Goal: Task Accomplishment & Management: Use online tool/utility

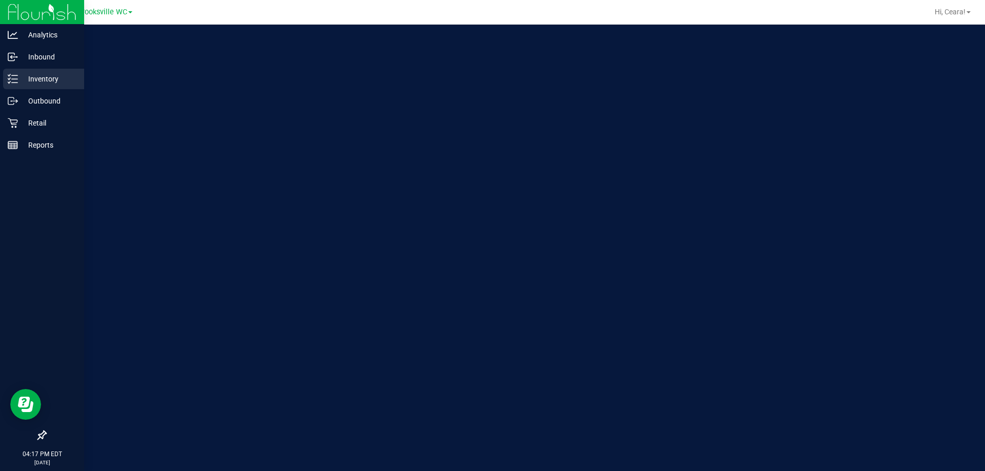
click at [28, 82] on p "Inventory" at bounding box center [49, 79] width 62 height 12
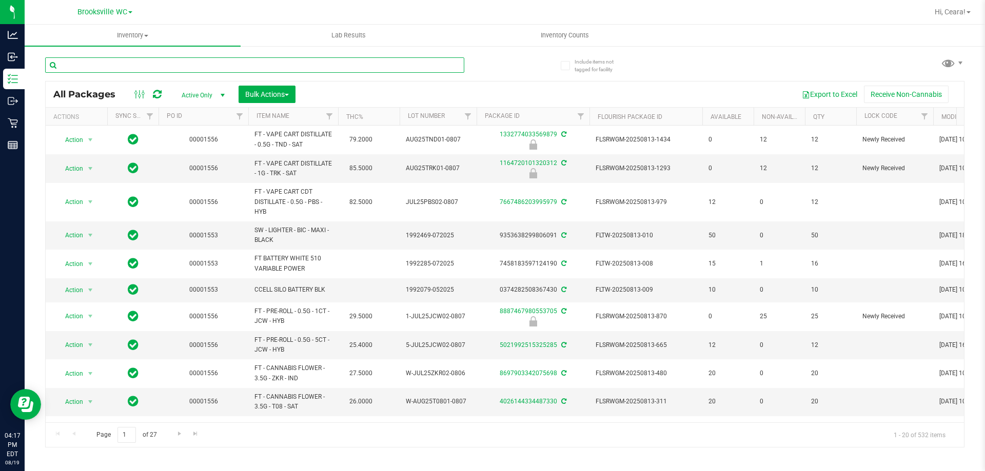
click at [243, 72] on input "text" at bounding box center [254, 64] width 419 height 15
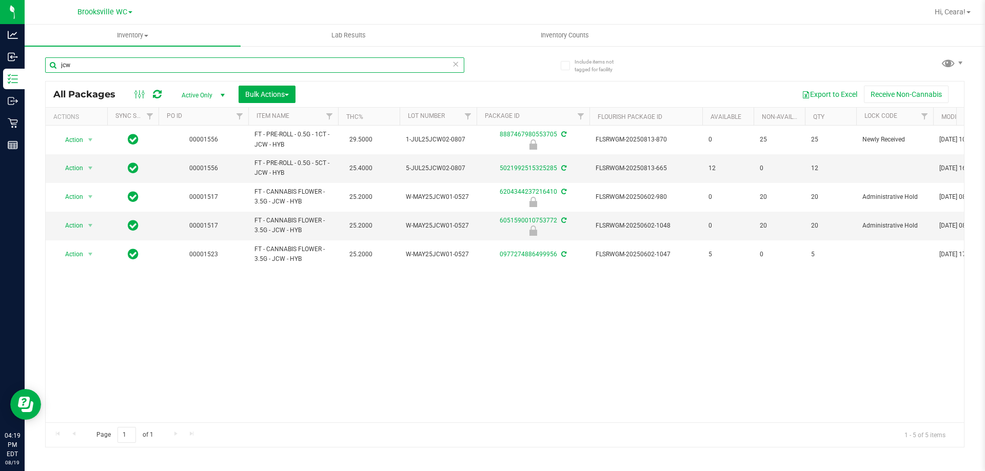
type input "jcw"
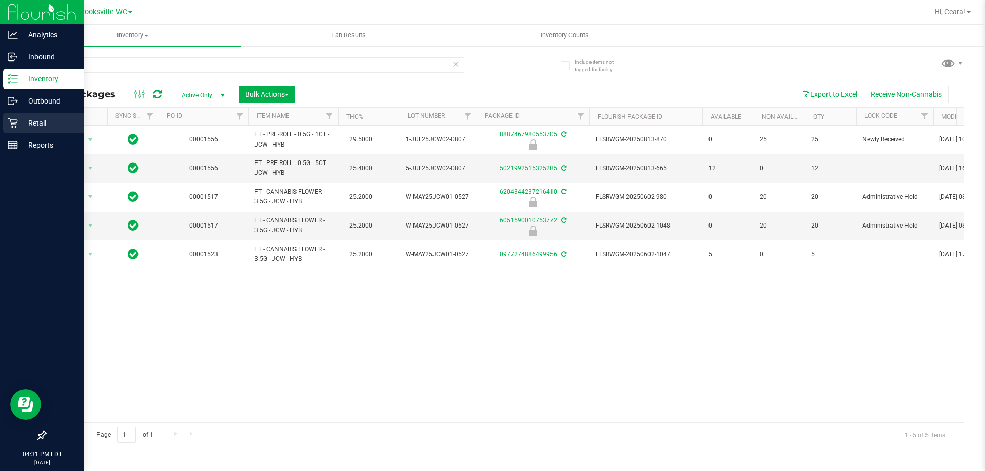
click at [53, 129] on div "Retail" at bounding box center [43, 123] width 81 height 21
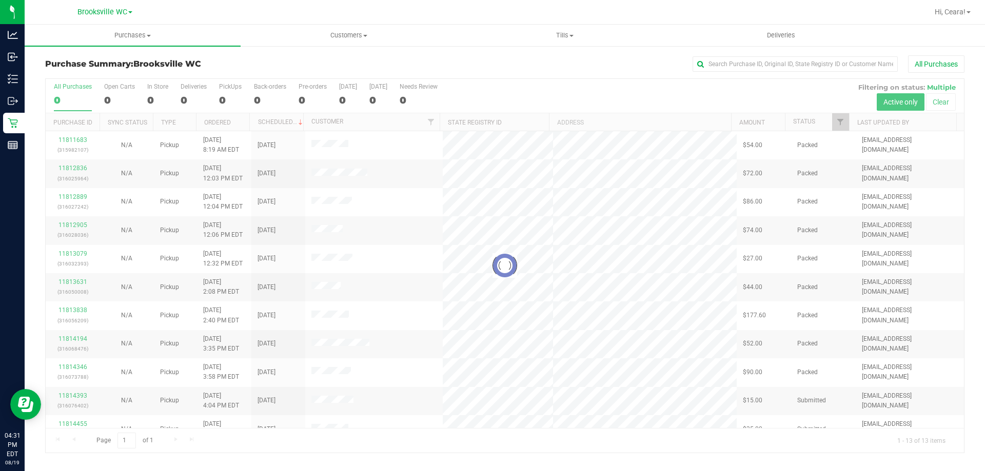
click at [842, 126] on div at bounding box center [505, 266] width 918 height 374
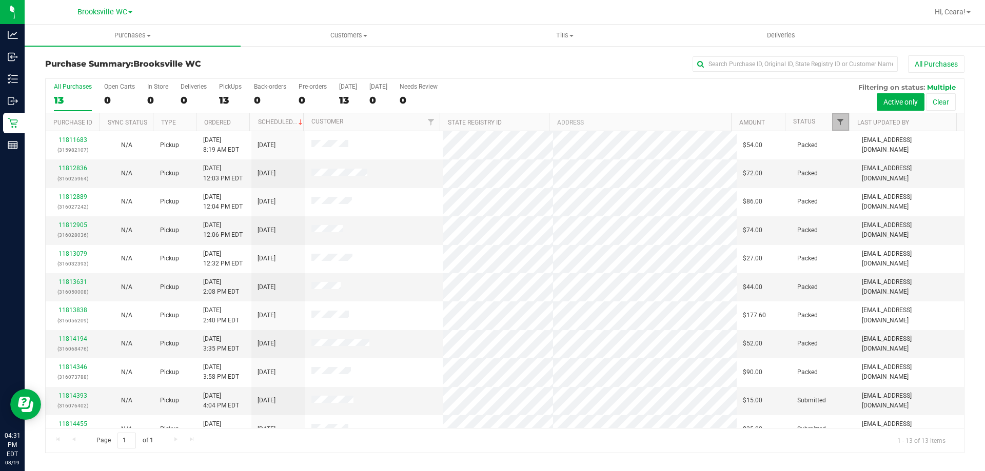
click at [837, 124] on span "Filter" at bounding box center [840, 122] width 8 height 8
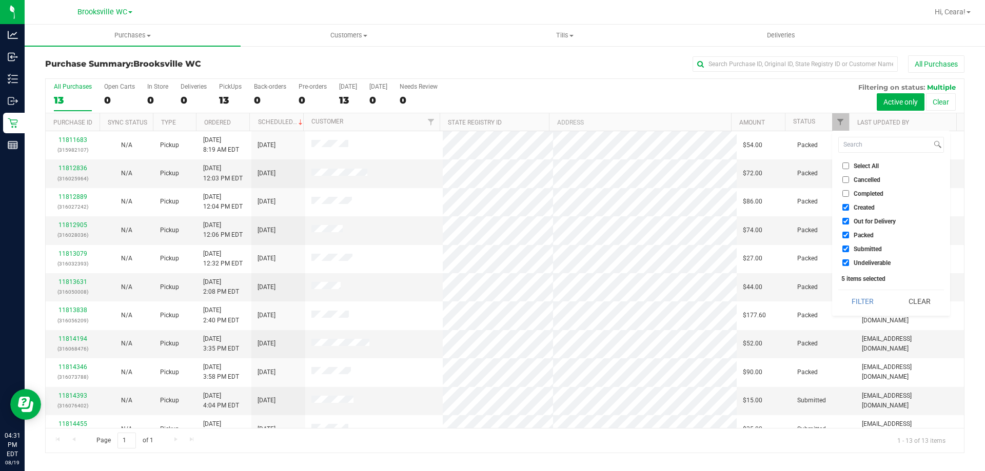
click at [864, 166] on span "Select All" at bounding box center [865, 166] width 25 height 6
click at [849, 166] on input "Select All" at bounding box center [845, 166] width 7 height 7
checkbox input "true"
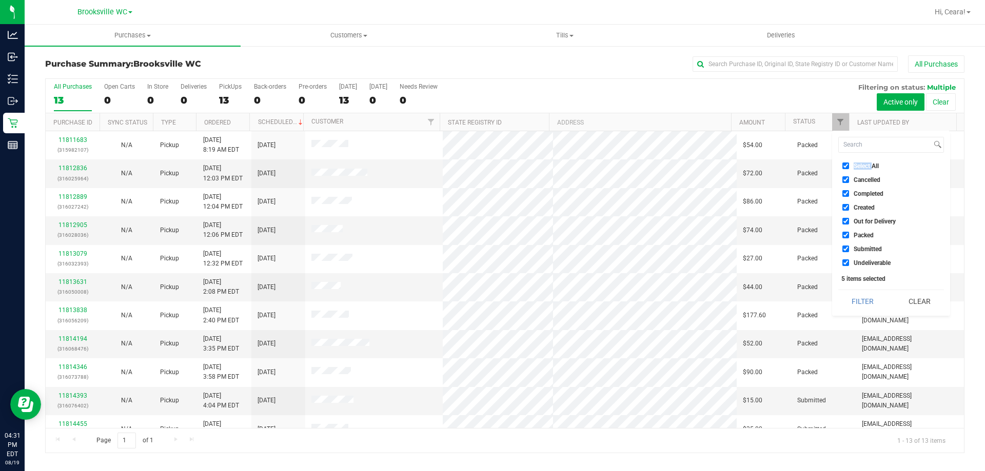
click at [864, 166] on span "Select All" at bounding box center [865, 166] width 25 height 6
click at [849, 166] on input "Select All" at bounding box center [845, 166] width 7 height 7
checkbox input "false"
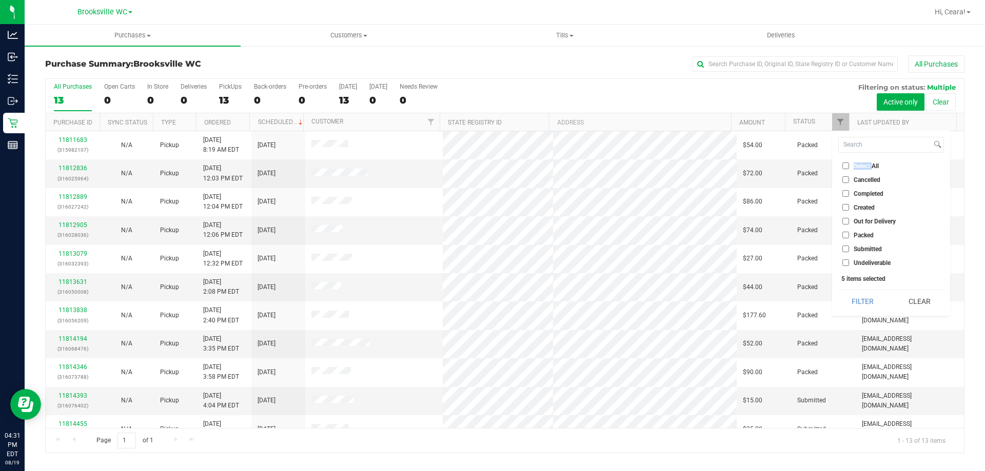
checkbox input "false"
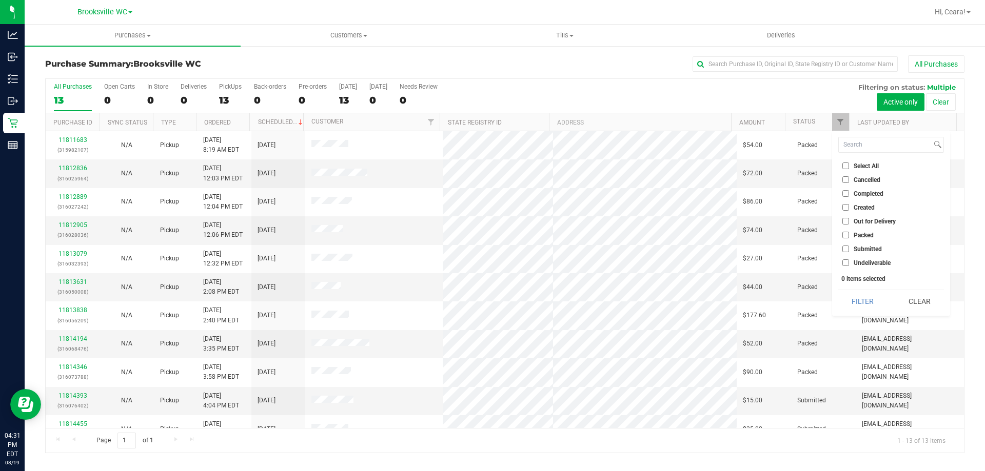
click at [857, 250] on span "Submitted" at bounding box center [867, 249] width 28 height 6
click at [849, 250] on input "Submitted" at bounding box center [845, 249] width 7 height 7
checkbox input "true"
click at [852, 295] on button "Filter" at bounding box center [862, 301] width 49 height 23
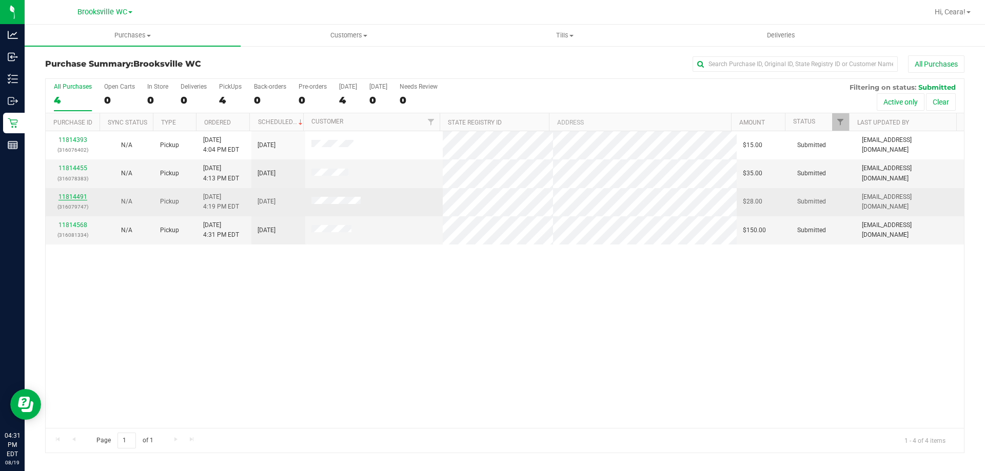
click at [79, 195] on link "11814491" at bounding box center [72, 196] width 29 height 7
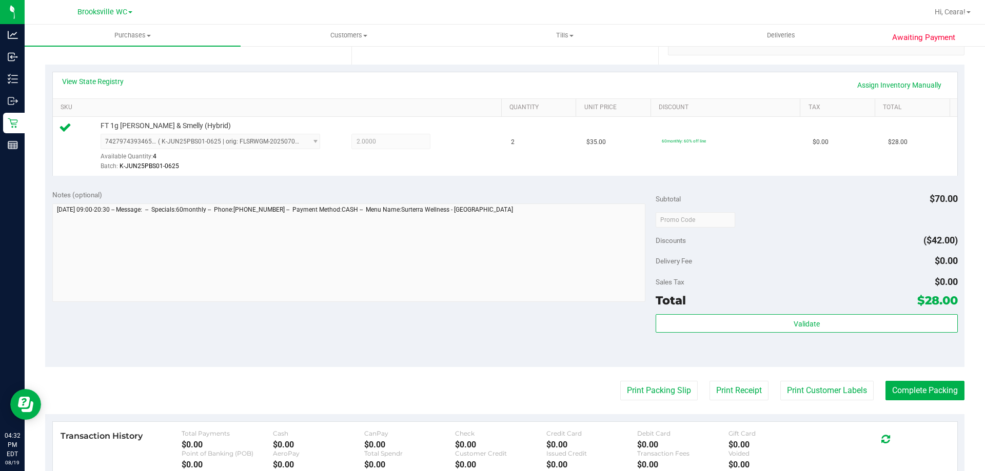
scroll to position [359, 0]
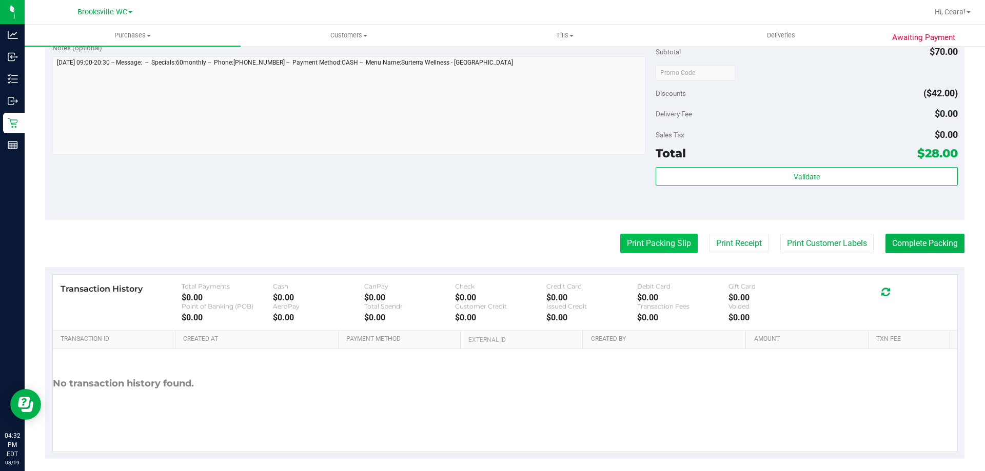
click at [653, 245] on button "Print Packing Slip" at bounding box center [658, 243] width 77 height 19
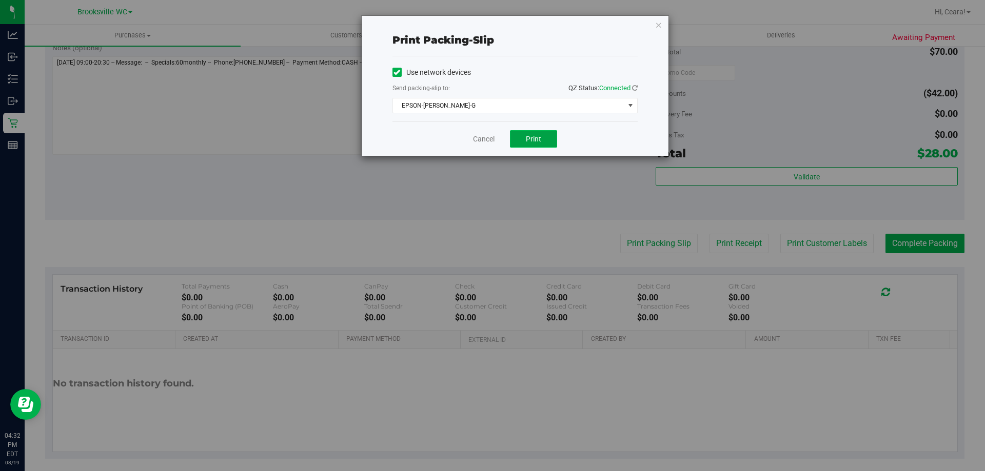
click at [535, 135] on span "Print" at bounding box center [533, 139] width 15 height 8
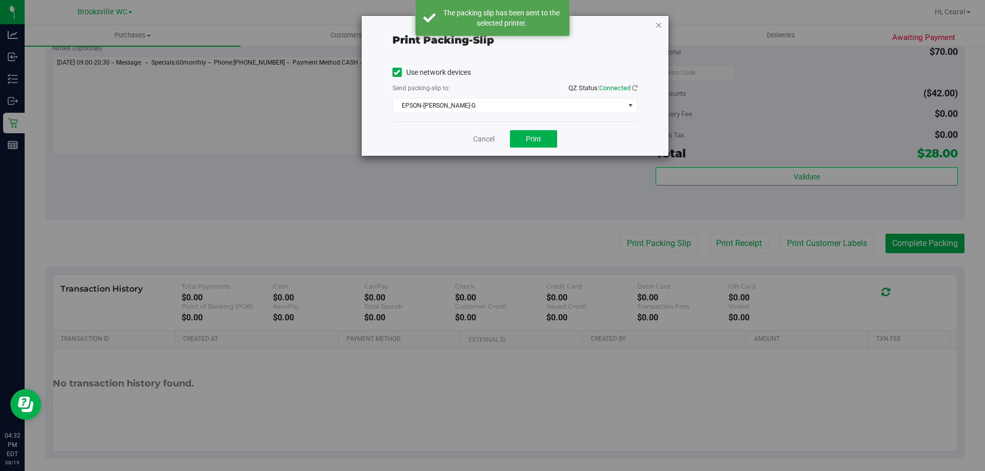
click at [658, 27] on icon "button" at bounding box center [658, 24] width 7 height 12
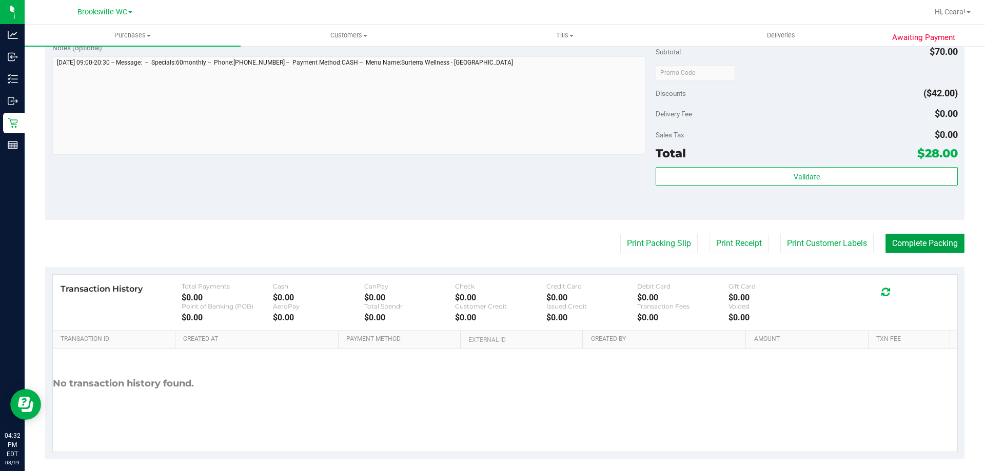
click at [918, 245] on button "Complete Packing" at bounding box center [924, 243] width 79 height 19
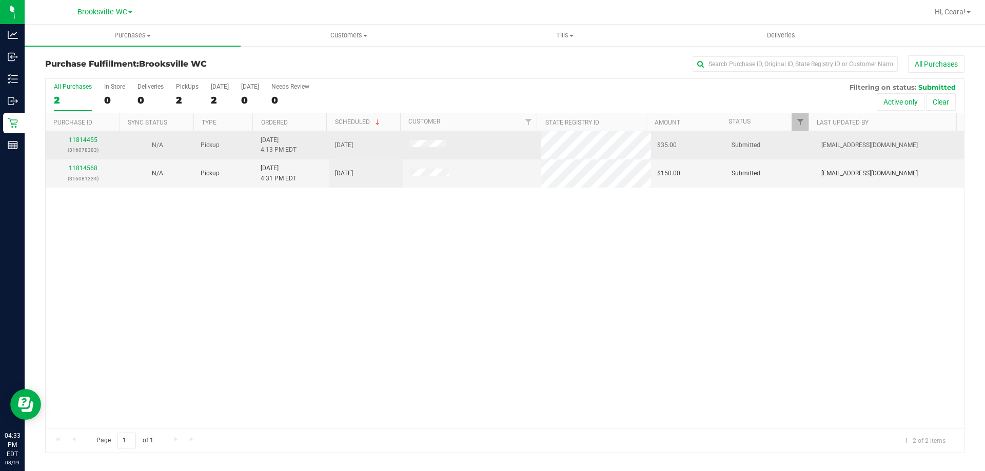
click at [86, 135] on div "11814455 (316078383)" at bounding box center [83, 144] width 62 height 19
click at [91, 142] on link "11814455" at bounding box center [83, 139] width 29 height 7
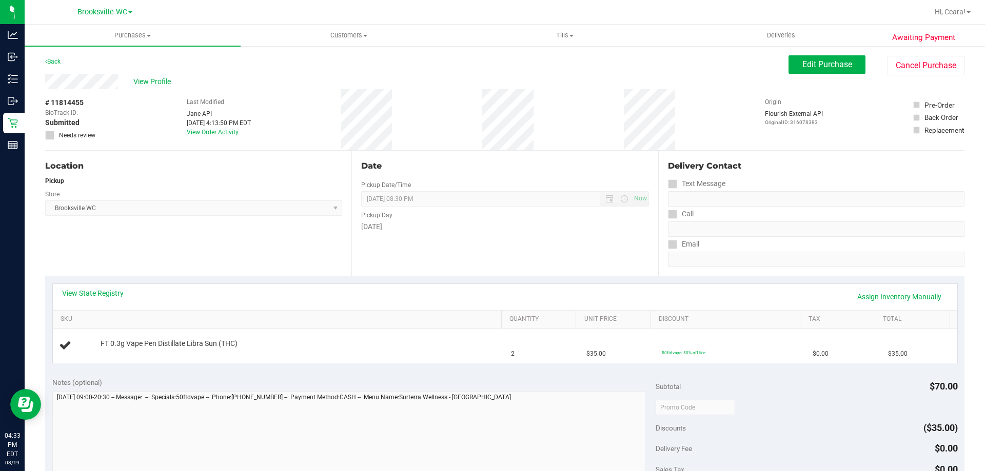
drag, startPoint x: 435, startPoint y: 282, endPoint x: 409, endPoint y: 269, distance: 28.7
click at [429, 279] on div "View State Registry Assign Inventory Manually SKU Quantity Unit Price Discount …" at bounding box center [504, 323] width 919 height 94
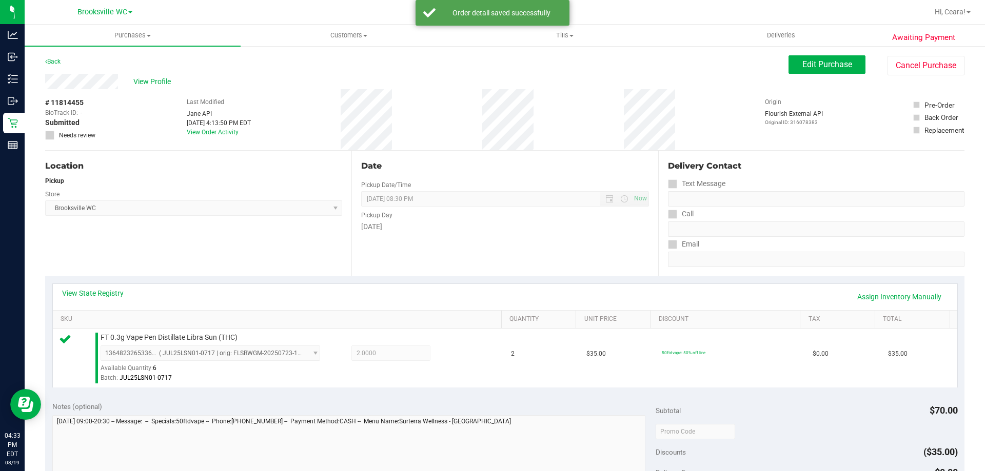
scroll to position [256, 0]
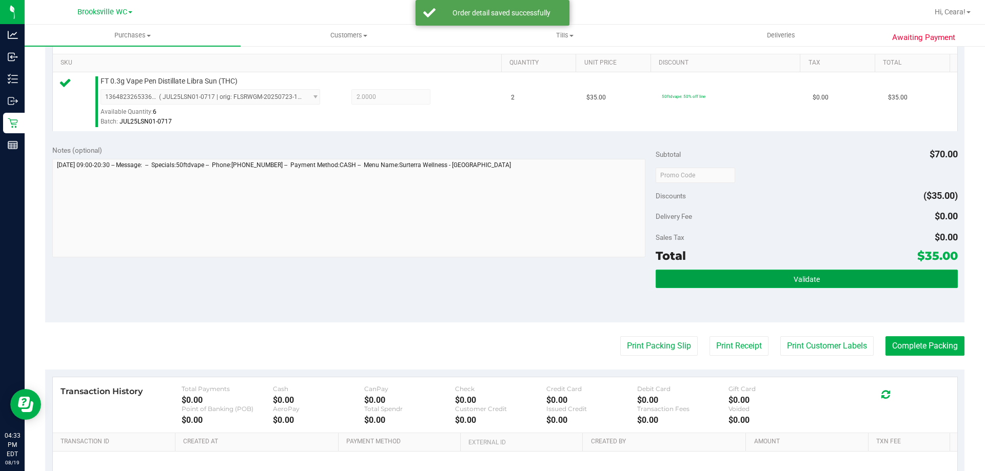
drag, startPoint x: 897, startPoint y: 280, endPoint x: 885, endPoint y: 279, distance: 12.4
click at [895, 280] on button "Validate" at bounding box center [806, 279] width 302 height 18
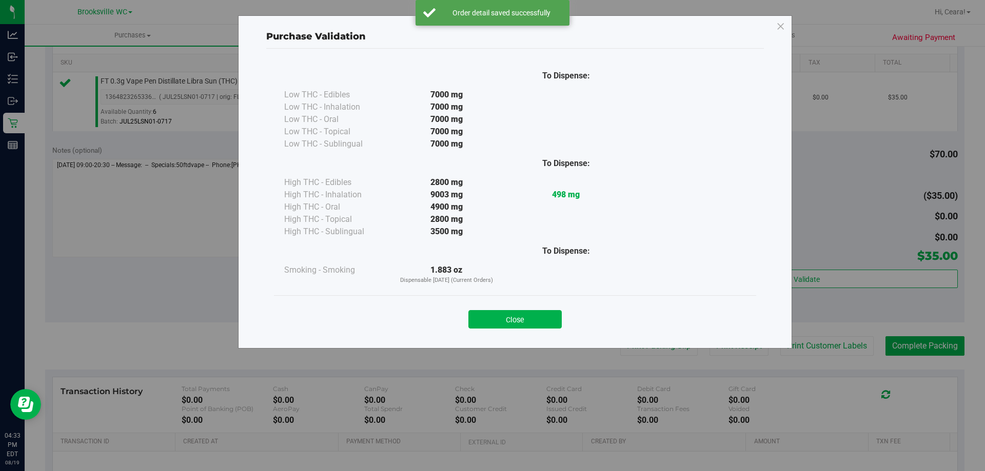
click at [526, 331] on div "Close" at bounding box center [515, 316] width 482 height 42
click at [514, 314] on button "Close" at bounding box center [514, 319] width 93 height 18
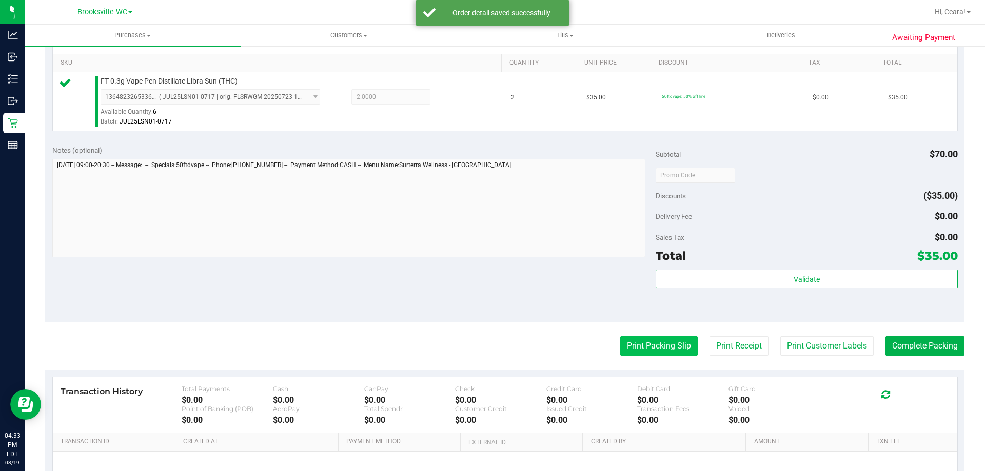
click at [660, 352] on button "Print Packing Slip" at bounding box center [658, 345] width 77 height 19
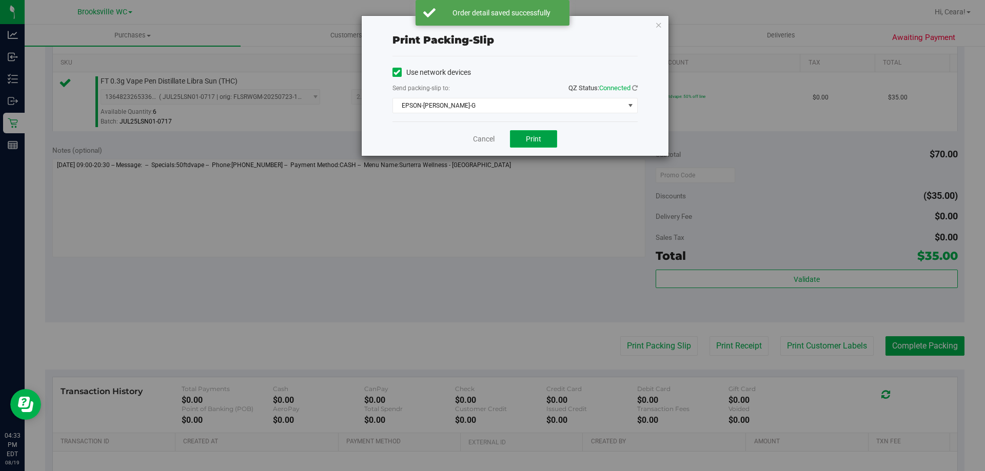
click at [534, 137] on span "Print" at bounding box center [533, 139] width 15 height 8
click at [657, 26] on icon "button" at bounding box center [658, 24] width 7 height 12
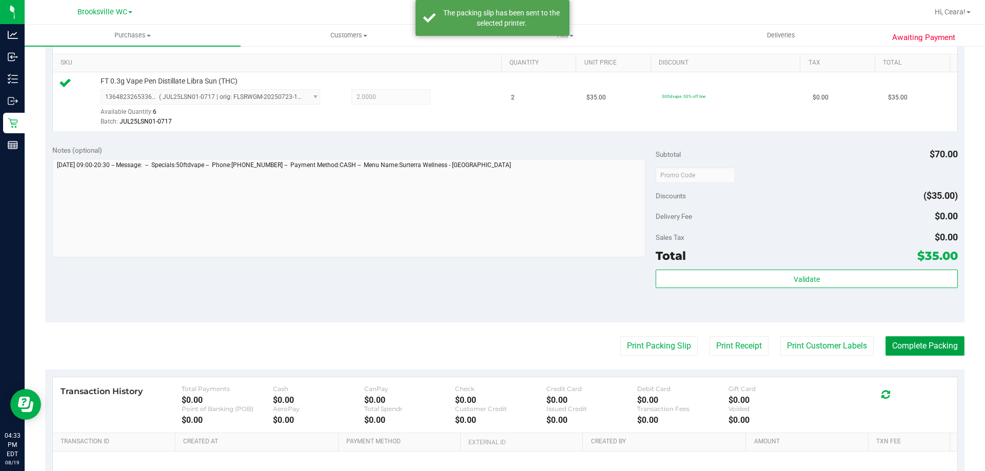
click at [906, 338] on button "Complete Packing" at bounding box center [924, 345] width 79 height 19
